Goal: Transaction & Acquisition: Purchase product/service

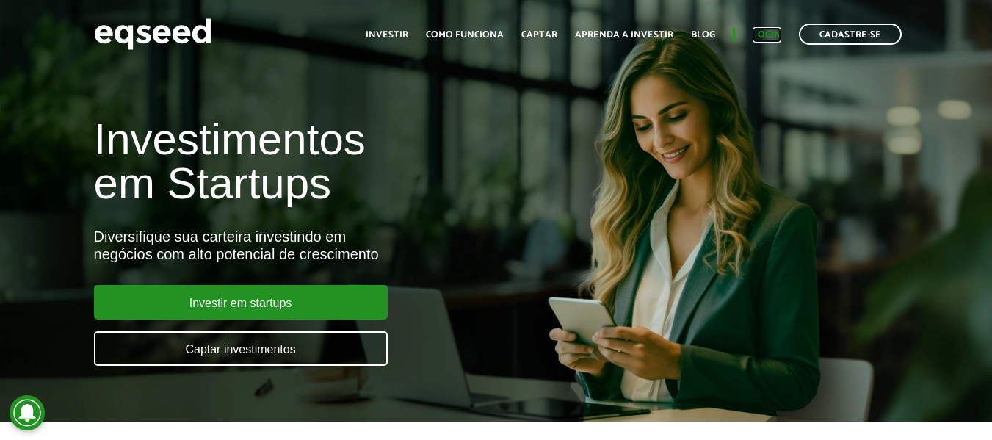
click at [773, 30] on link "Login" at bounding box center [766, 35] width 29 height 10
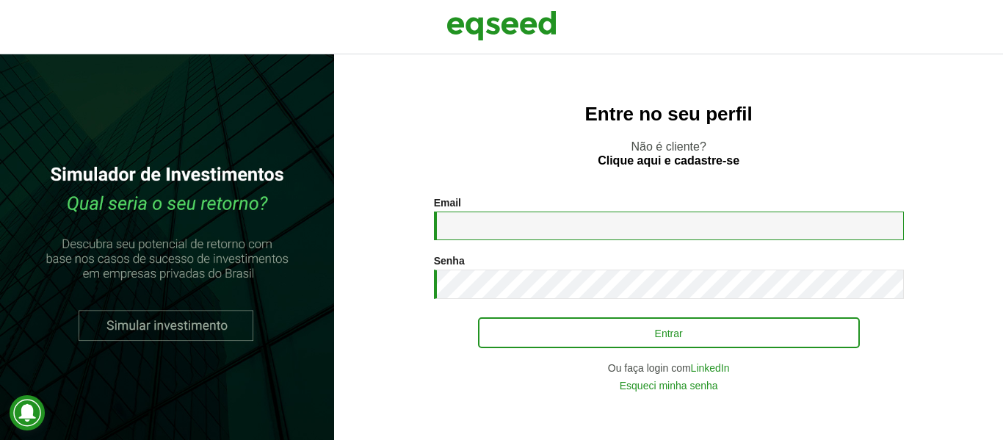
type input "**********"
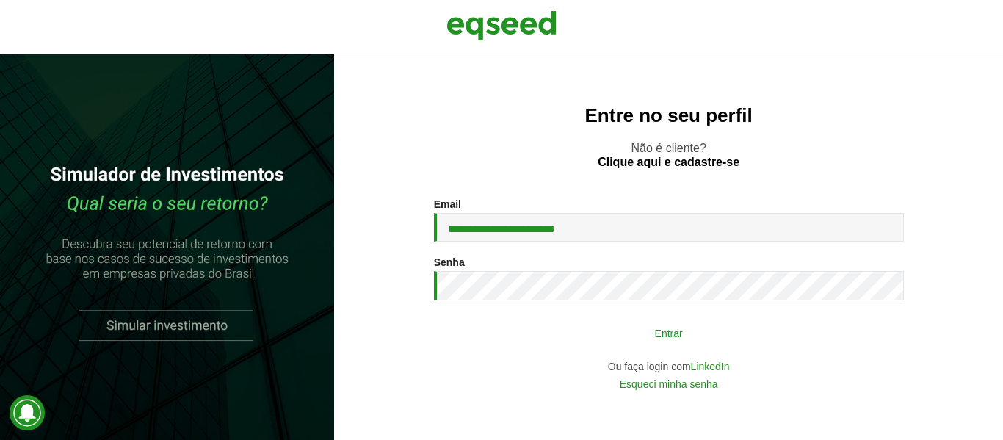
click at [587, 332] on button "Entrar" at bounding box center [669, 333] width 382 height 28
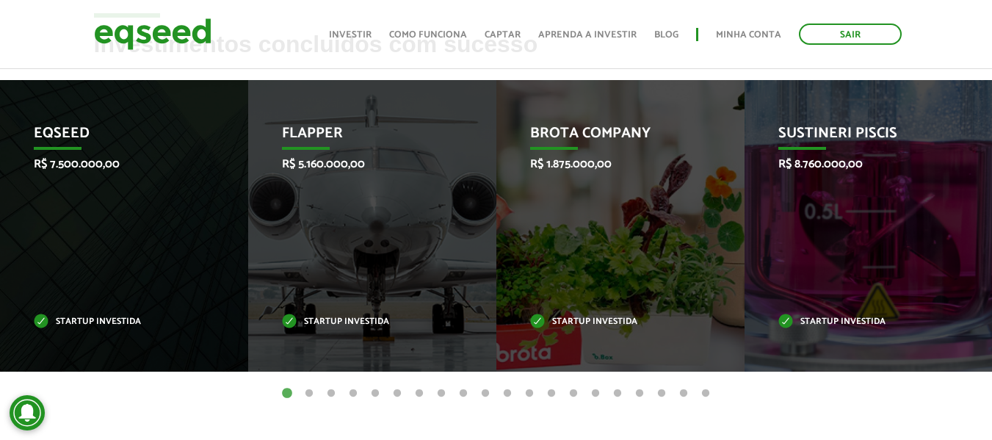
scroll to position [587, 0]
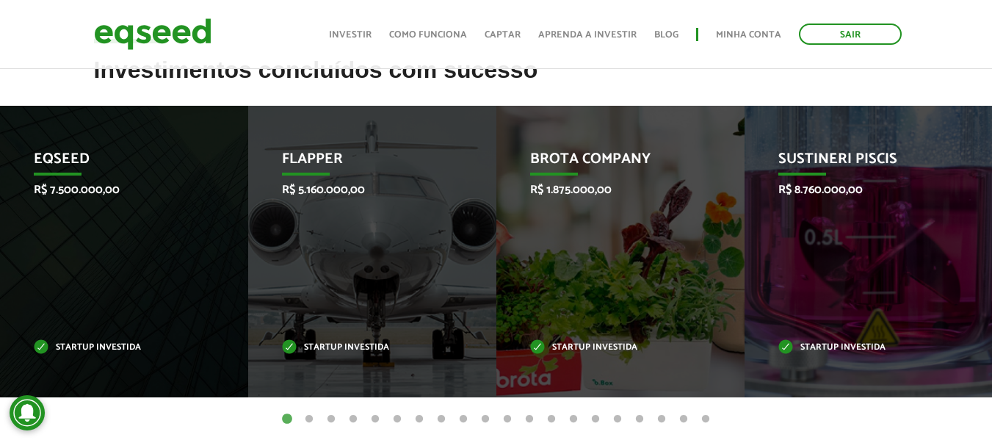
click at [311, 418] on button "2" at bounding box center [309, 419] width 15 height 15
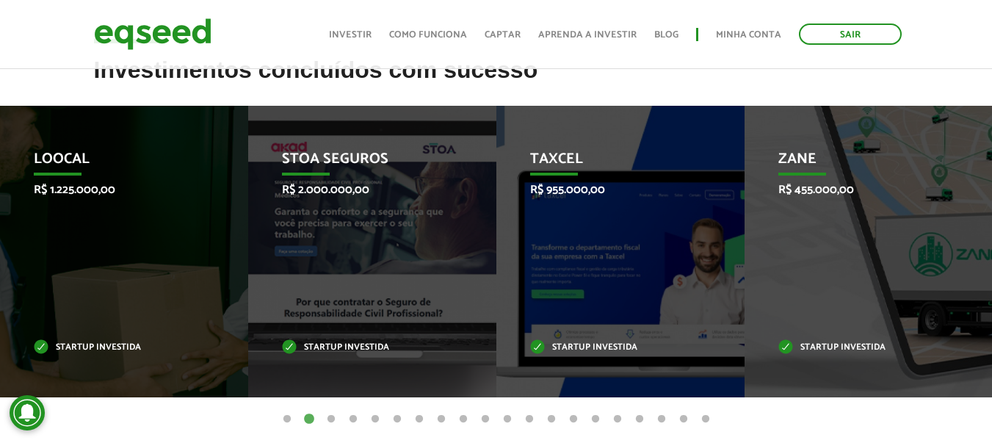
click at [333, 417] on button "3" at bounding box center [331, 419] width 15 height 15
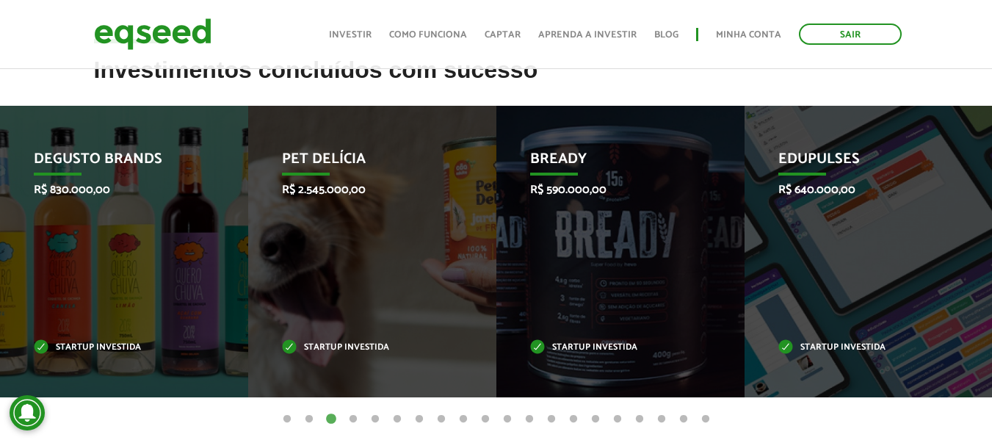
click at [285, 415] on button "1" at bounding box center [287, 419] width 15 height 15
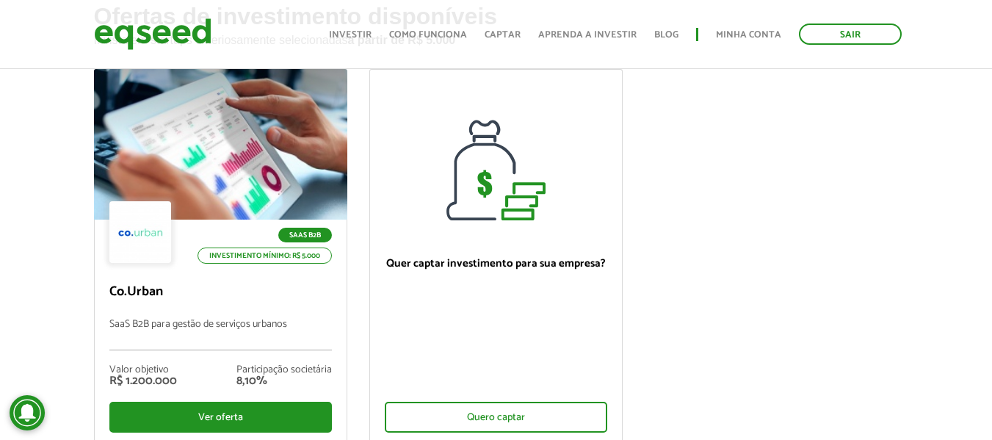
scroll to position [73, 0]
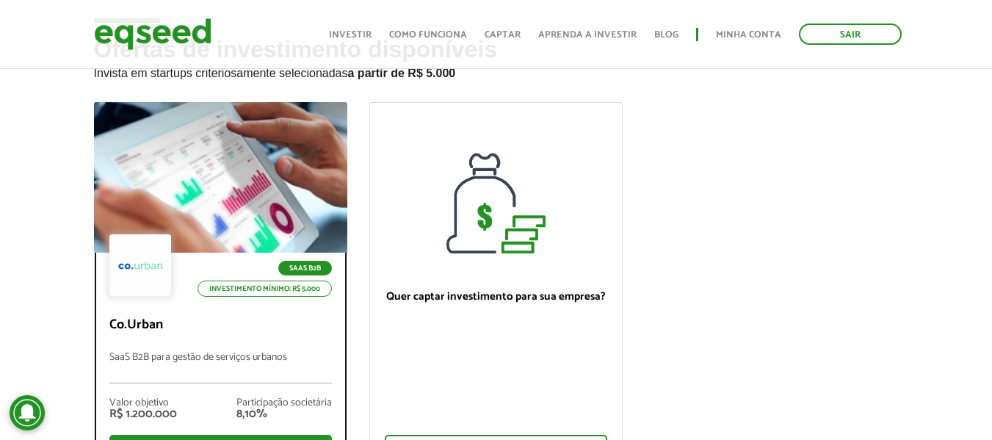
click at [272, 229] on div at bounding box center [220, 177] width 304 height 181
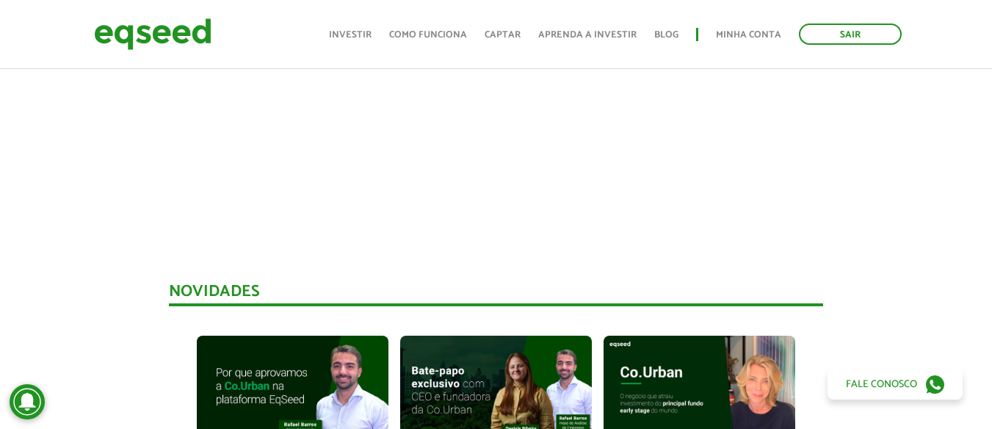
scroll to position [954, 0]
